Goal: Communication & Community: Share content

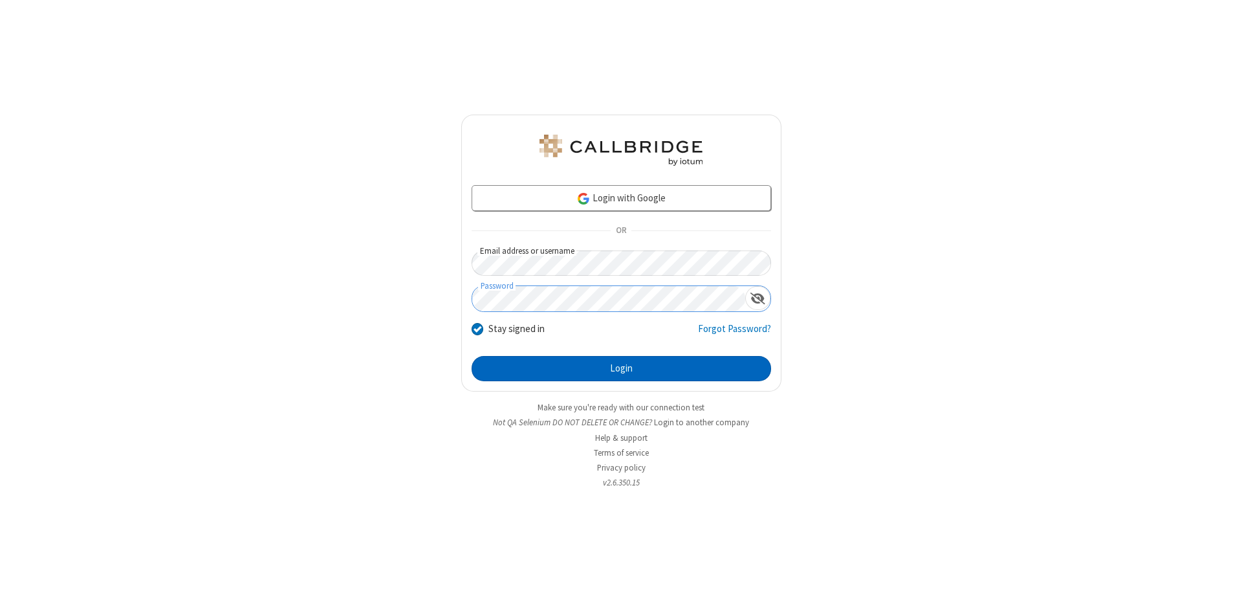
click at [621, 369] on button "Login" at bounding box center [622, 369] width 300 height 26
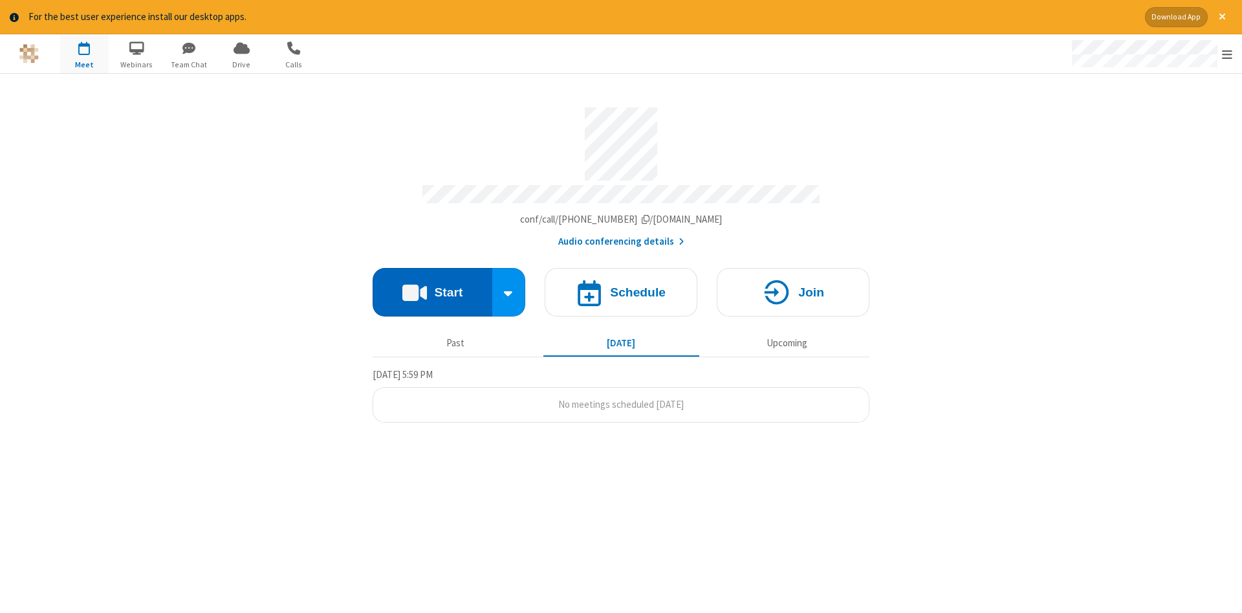
click at [432, 287] on button "Start" at bounding box center [433, 292] width 120 height 49
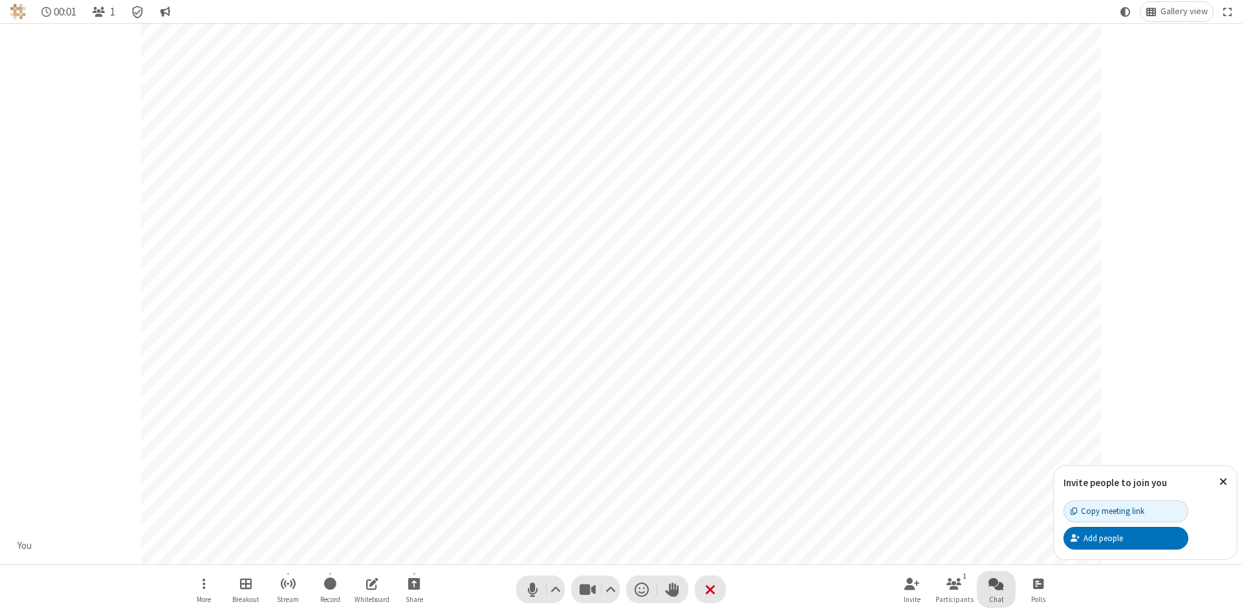
click at [996, 583] on span "Open chat" at bounding box center [996, 583] width 16 height 16
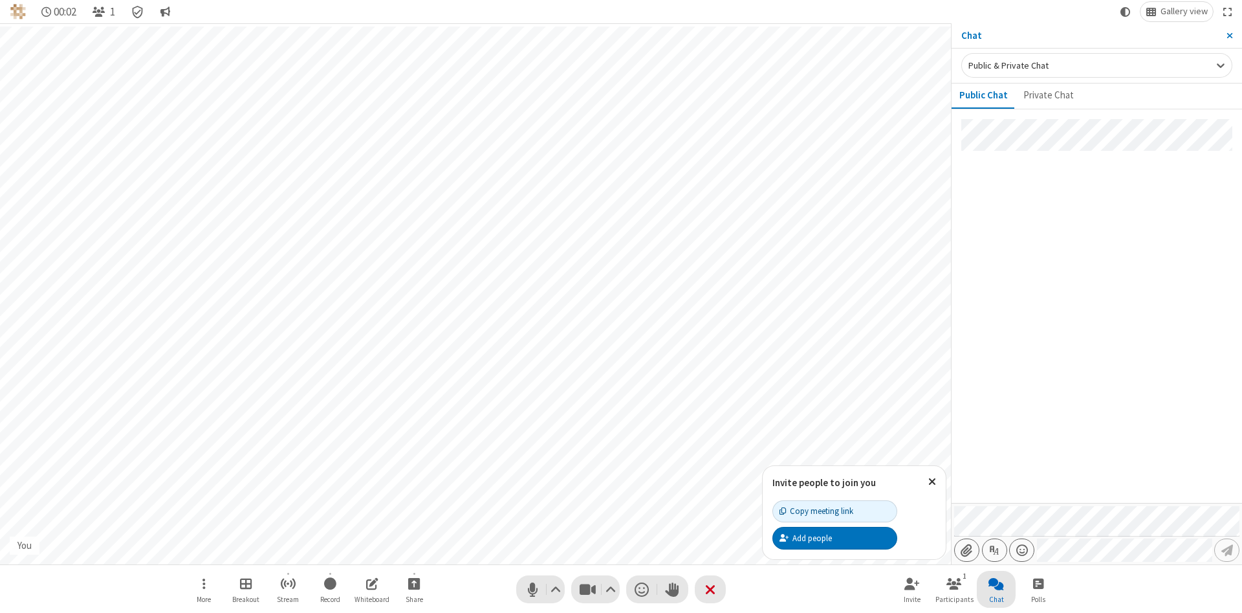
type input "C:\fakepath\doc_test.docx"
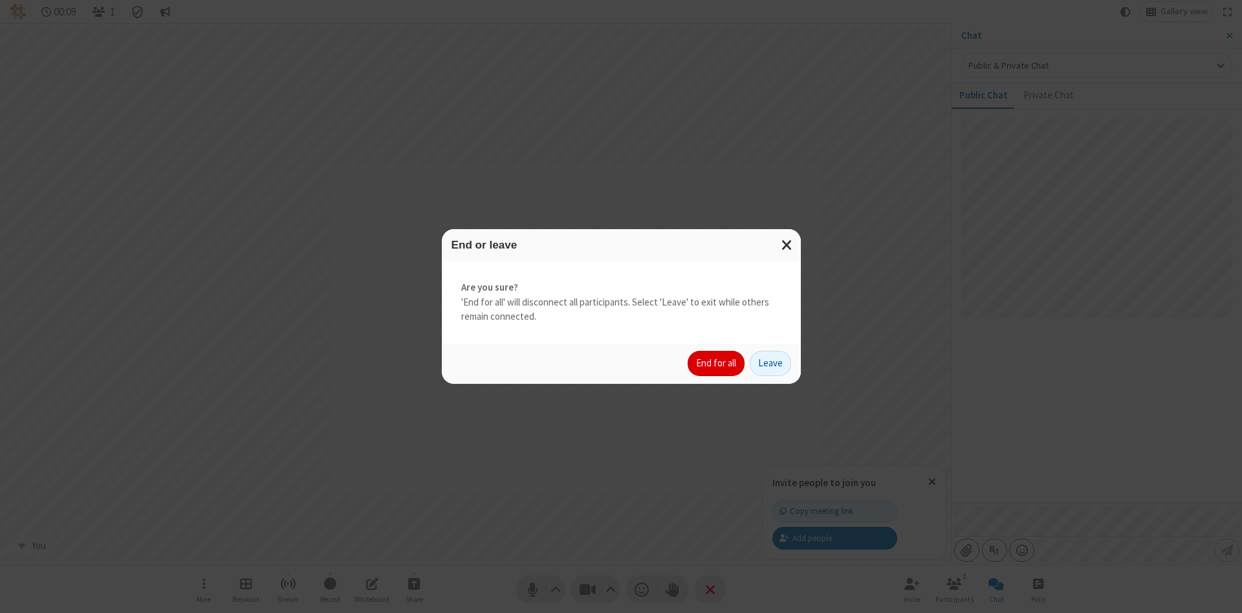
click at [717, 363] on button "End for all" at bounding box center [716, 364] width 57 height 26
